Goal: Check status: Check status

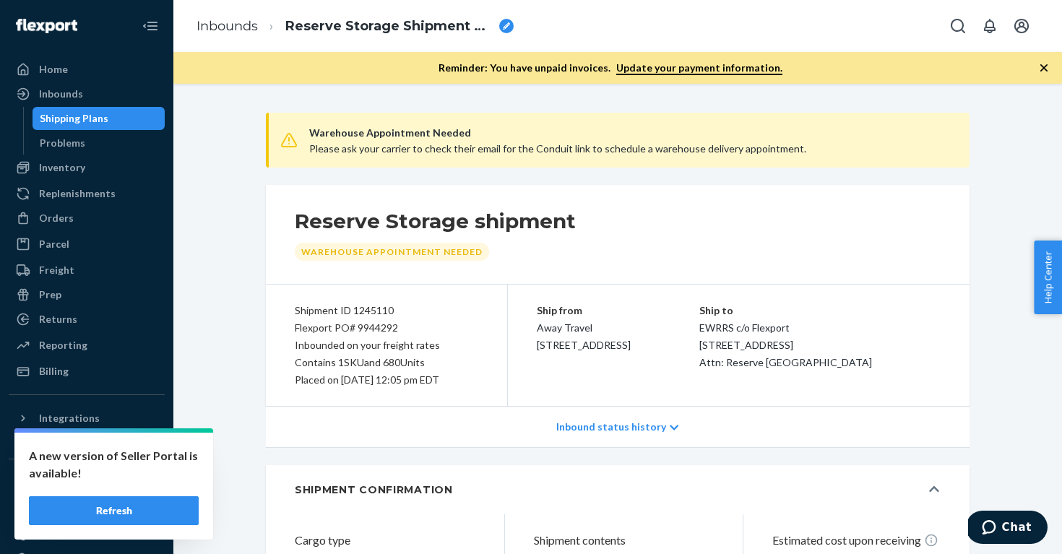
scroll to position [5, 0]
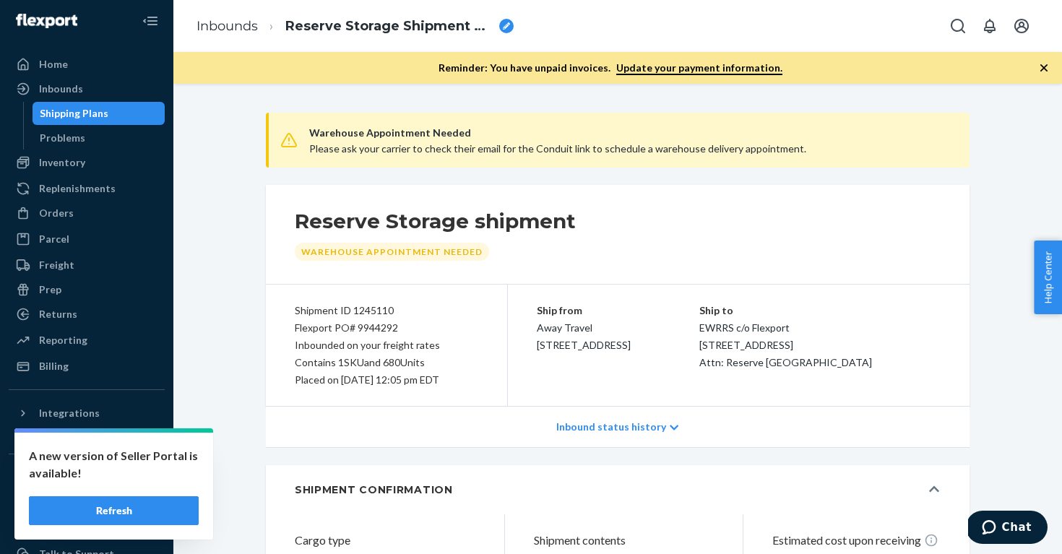
click at [96, 119] on div "Shipping Plans" at bounding box center [74, 113] width 69 height 14
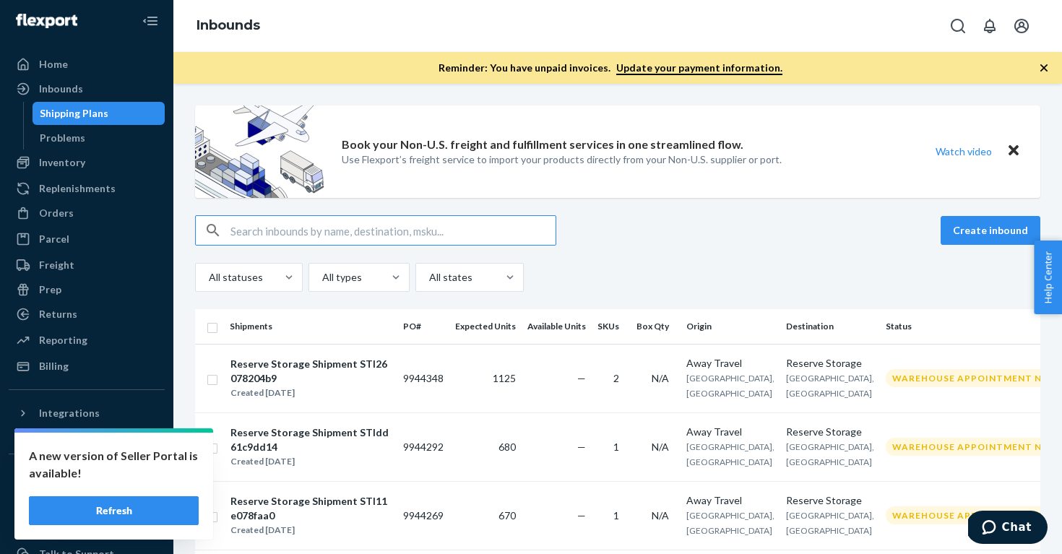
click at [311, 231] on input "text" at bounding box center [393, 230] width 325 height 29
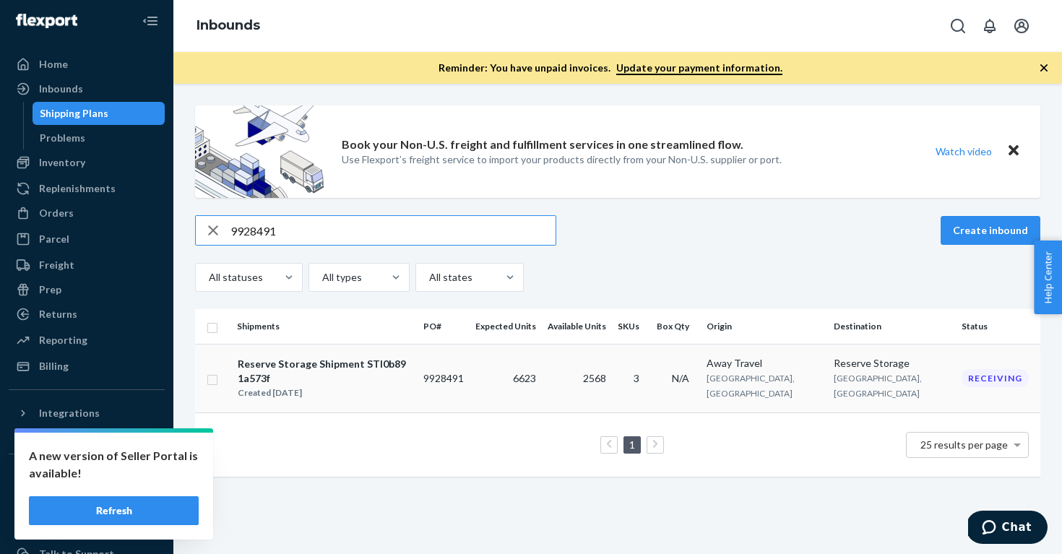
type input "9928491"
click at [321, 363] on div "Reserve Storage Shipment STI0b891a573f" at bounding box center [324, 371] width 173 height 29
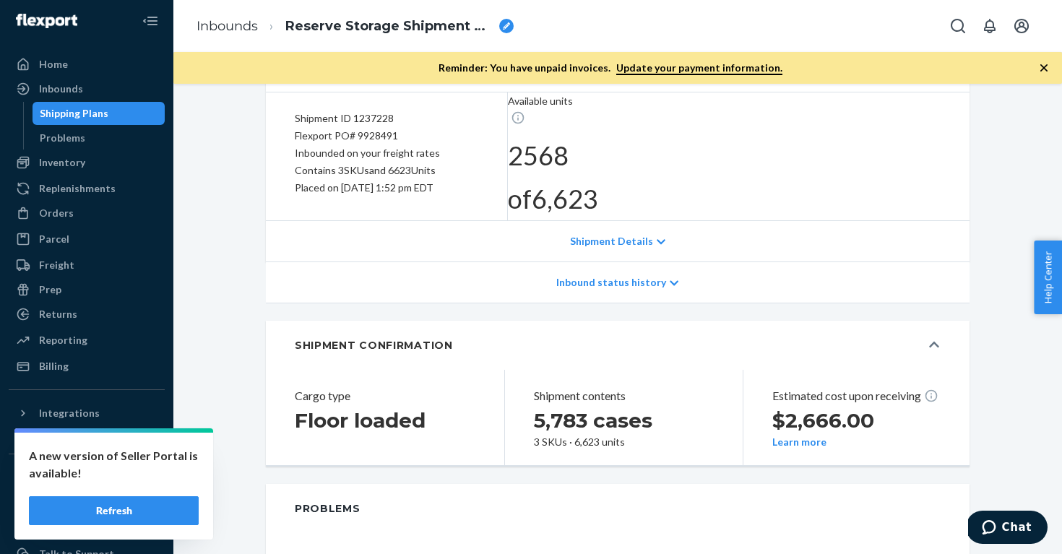
scroll to position [156, 0]
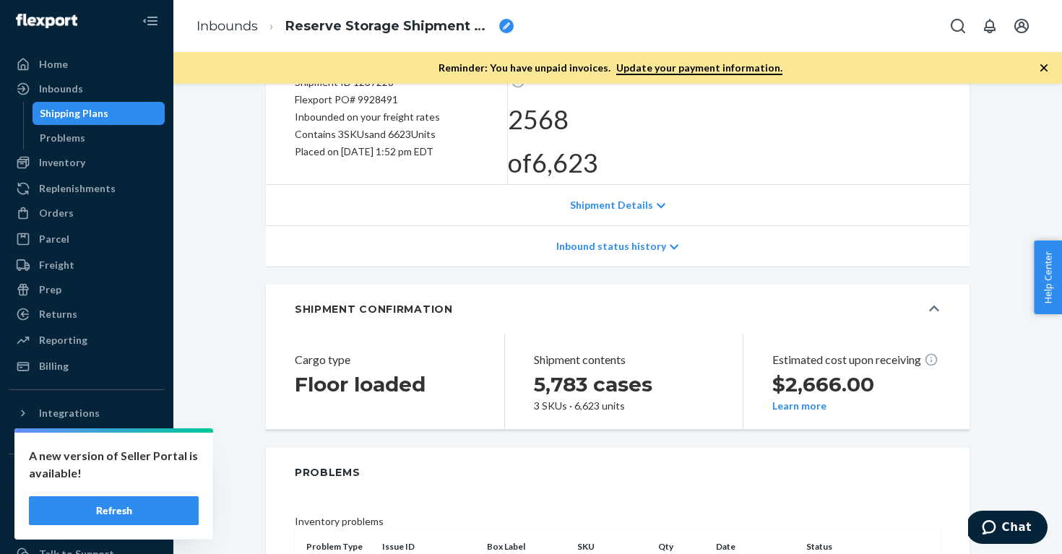
click at [622, 188] on div "Shipment Details" at bounding box center [618, 205] width 704 height 41
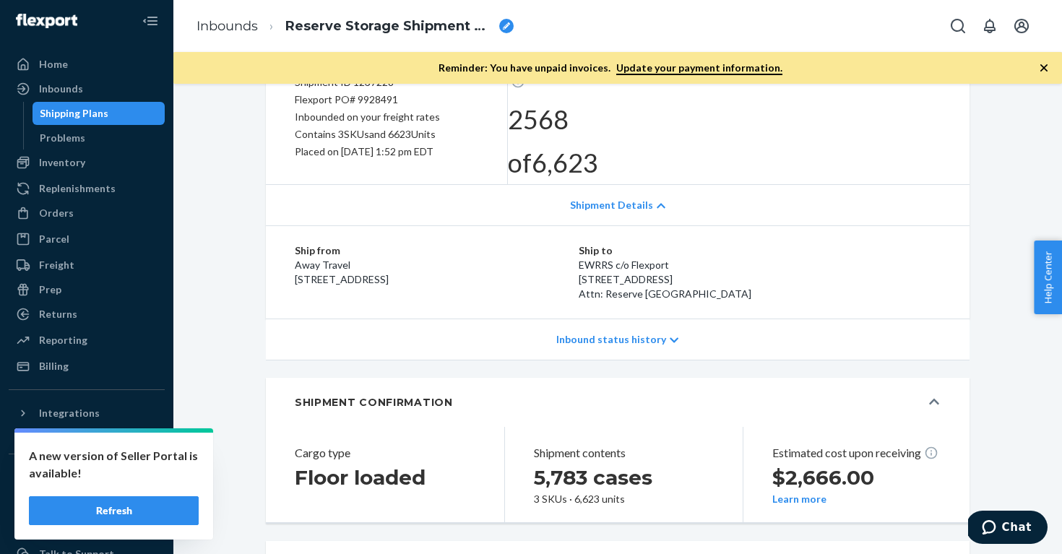
click at [616, 339] on div "Inbound status history" at bounding box center [618, 339] width 704 height 41
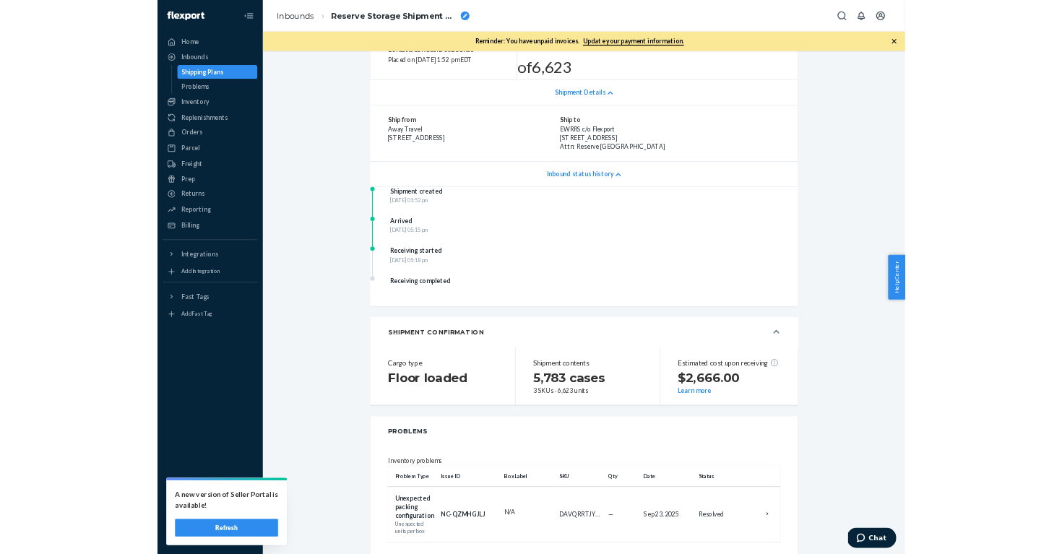
scroll to position [209, 0]
